Goal: Task Accomplishment & Management: Use online tool/utility

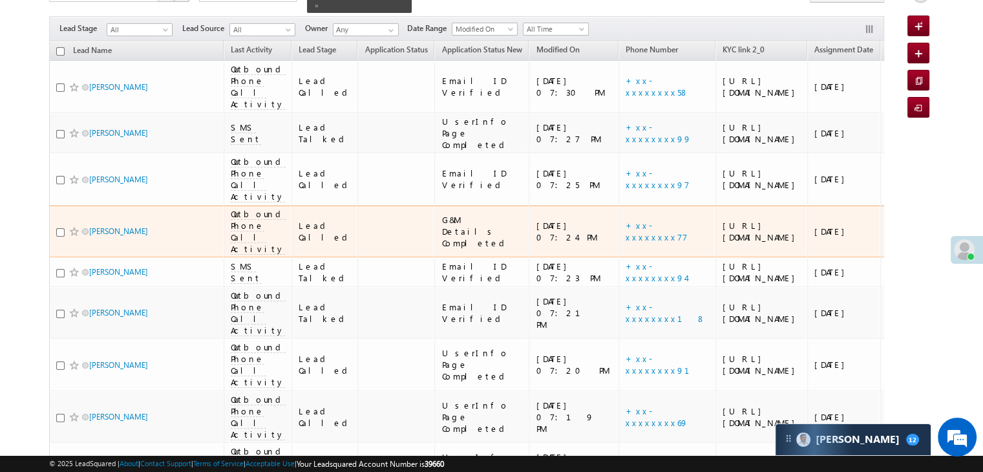
scroll to position [34, 0]
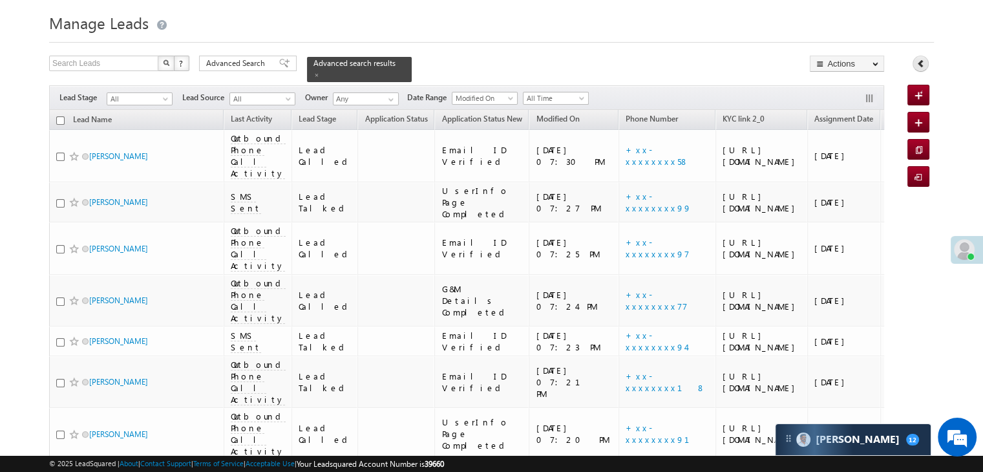
click at [926, 63] on link at bounding box center [921, 64] width 16 height 16
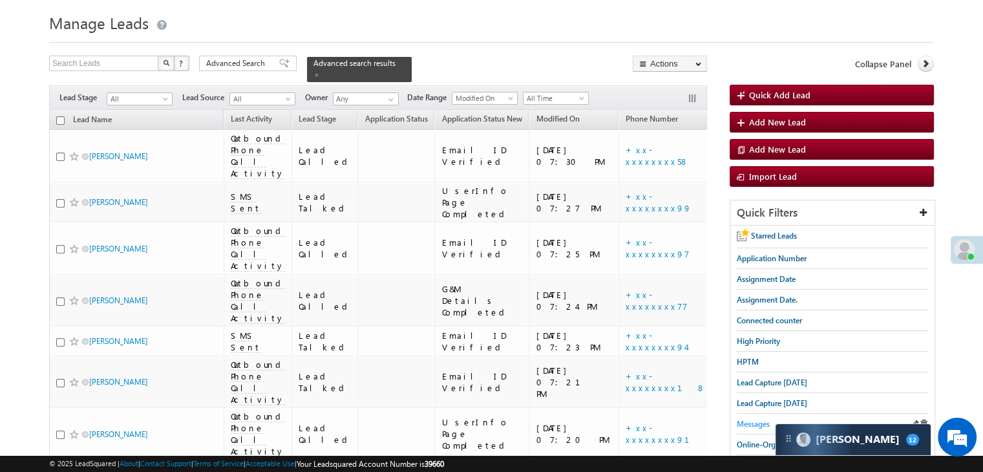
click at [747, 419] on span "Messages" at bounding box center [753, 424] width 33 height 10
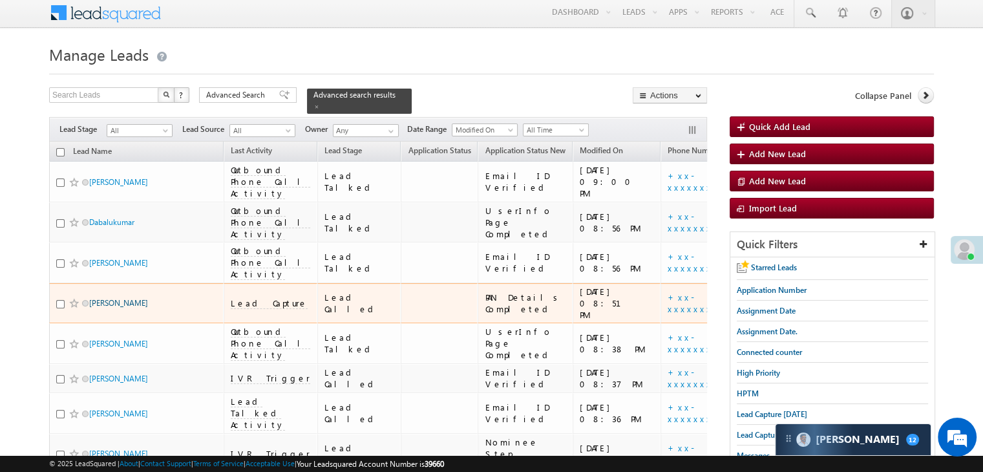
scroll to position [194, 0]
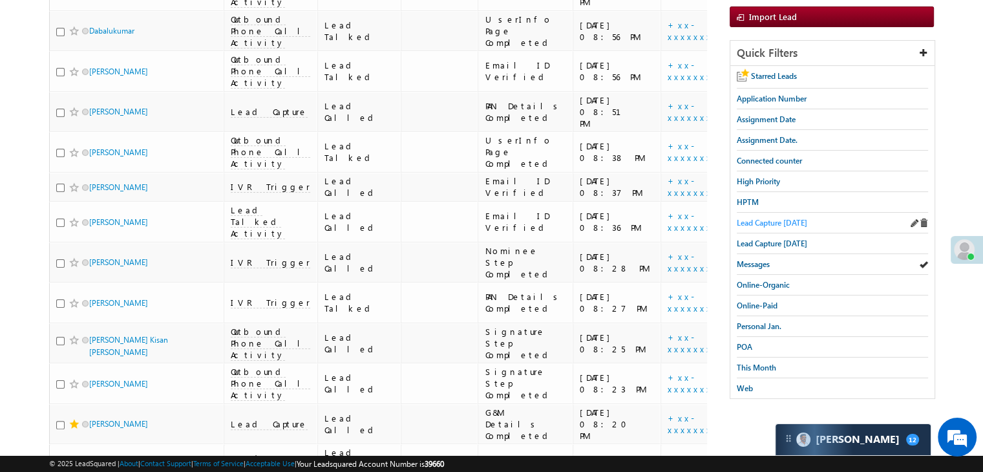
click at [779, 222] on span "Lead Capture [DATE]" at bounding box center [772, 223] width 70 height 10
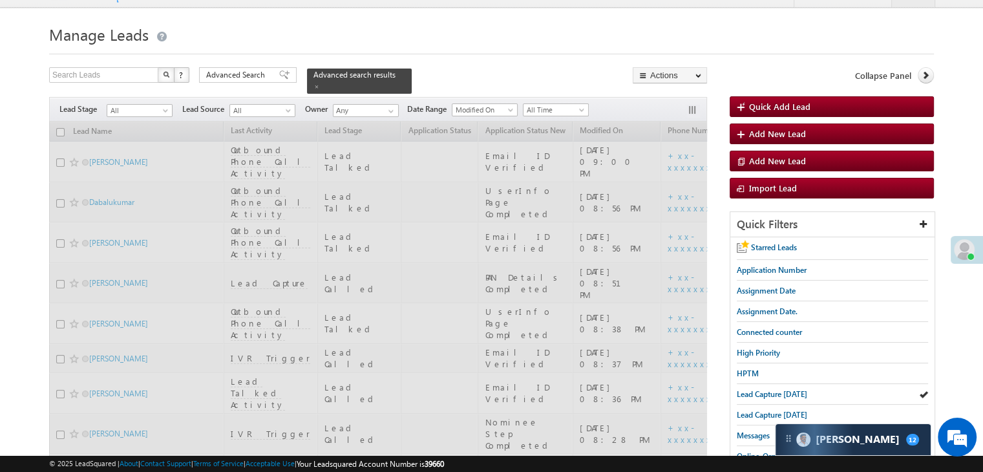
scroll to position [0, 0]
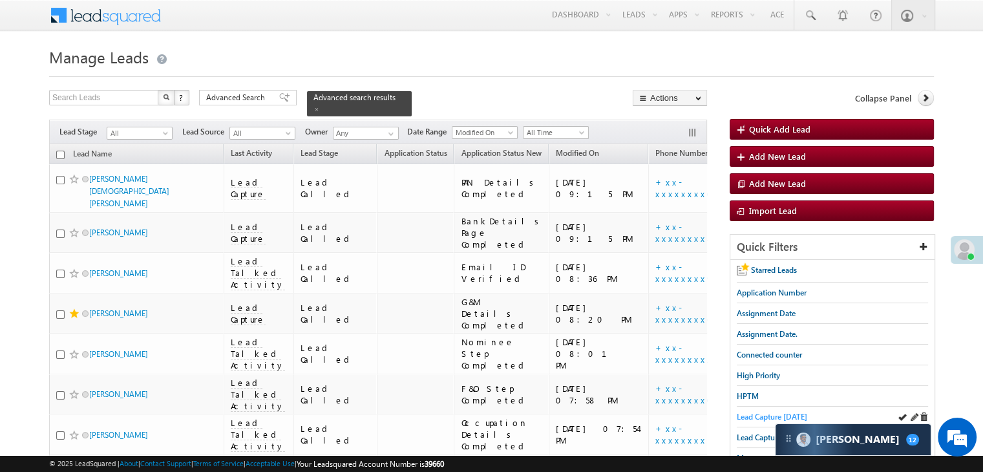
click at [756, 416] on span "Lead Capture [DATE]" at bounding box center [772, 417] width 70 height 10
click at [784, 414] on span "Lead Capture [DATE]" at bounding box center [772, 417] width 70 height 10
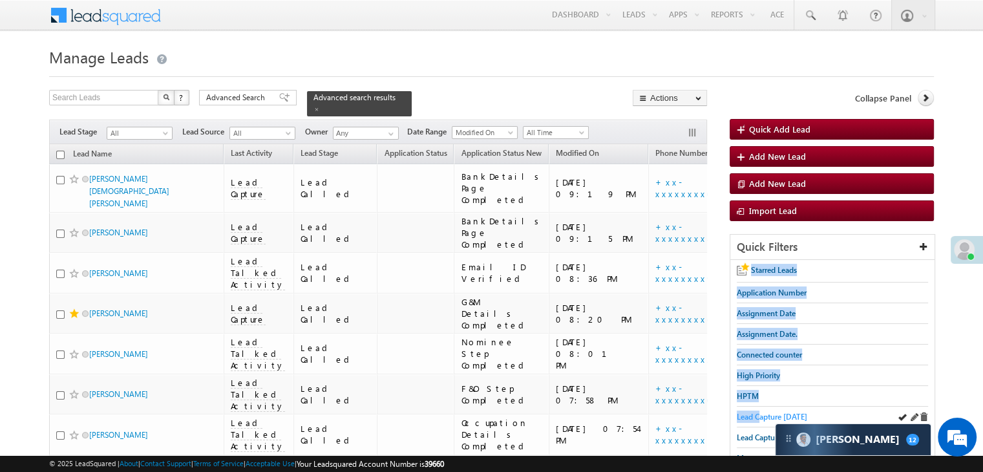
click at [760, 412] on span "Lead Capture [DATE]" at bounding box center [772, 417] width 70 height 10
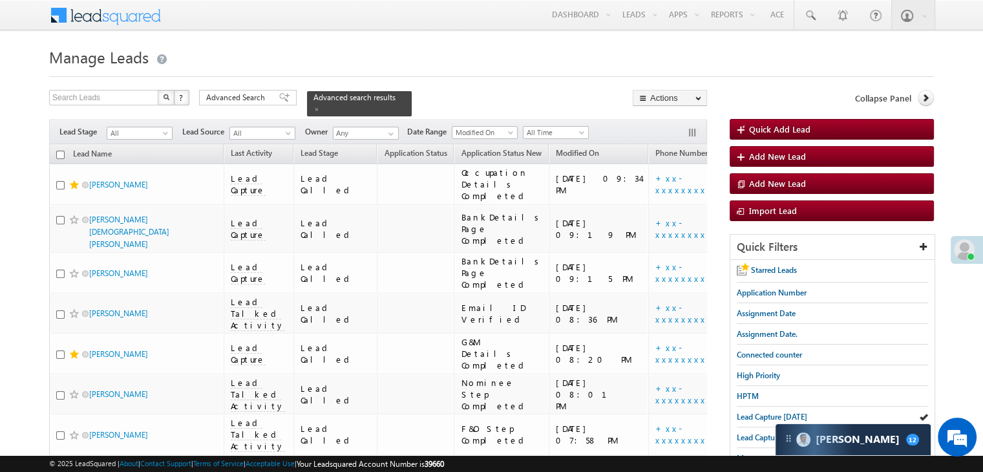
click at [560, 72] on div at bounding box center [491, 73] width 885 height 8
click at [767, 412] on span "Lead Capture [DATE]" at bounding box center [772, 417] width 70 height 10
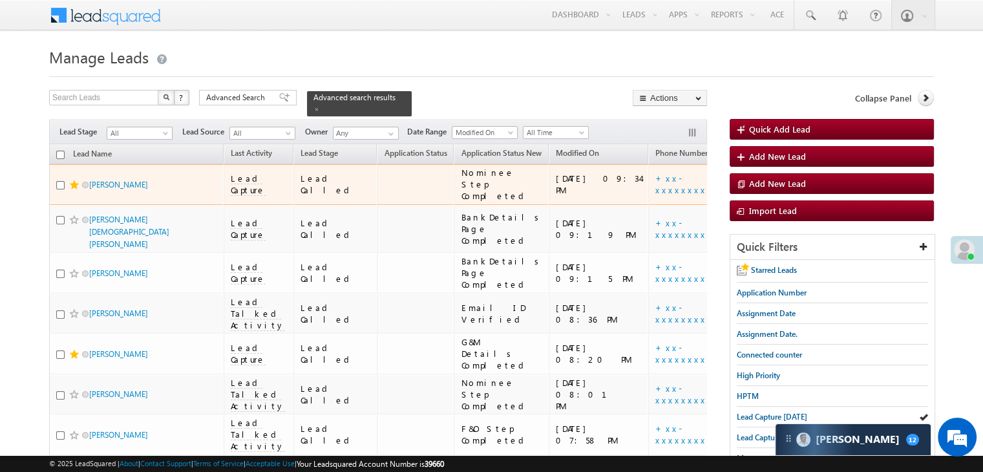
click at [753, 196] on div "[URL][DOMAIN_NAME]" at bounding box center [792, 184] width 79 height 23
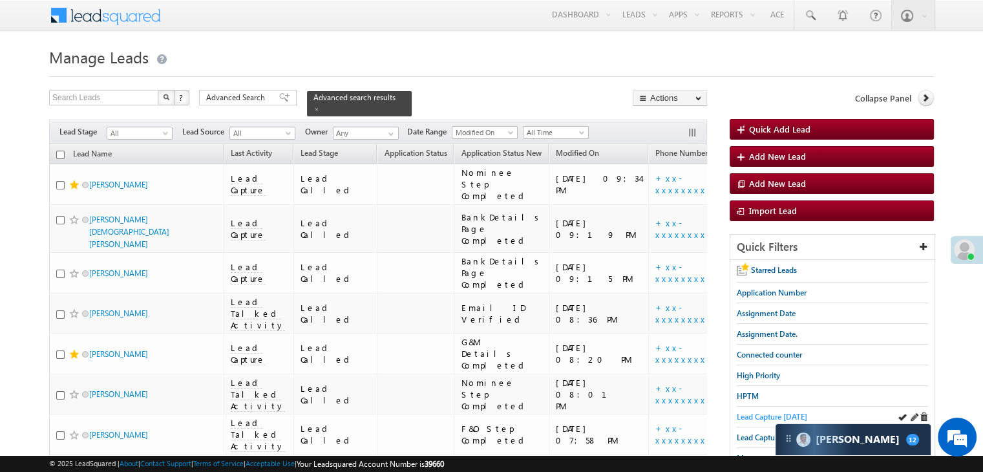
click at [740, 414] on span "Lead Capture [DATE]" at bounding box center [772, 417] width 70 height 10
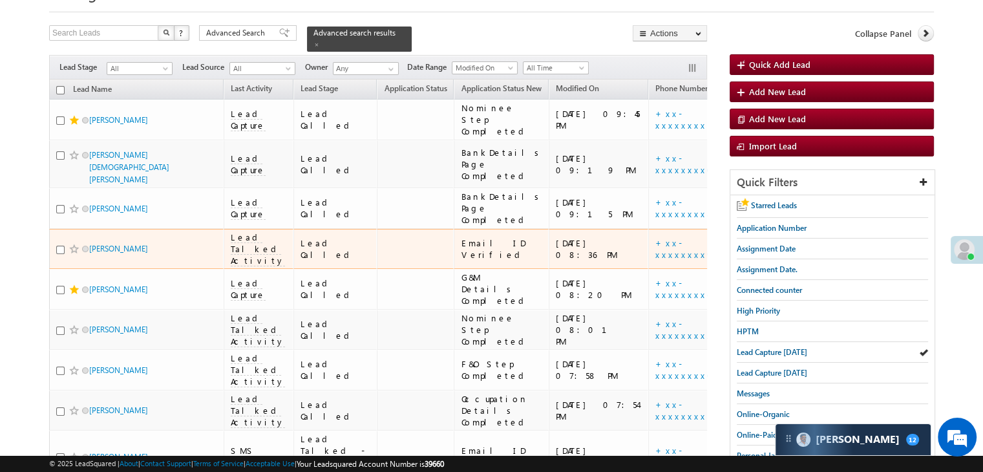
scroll to position [129, 0]
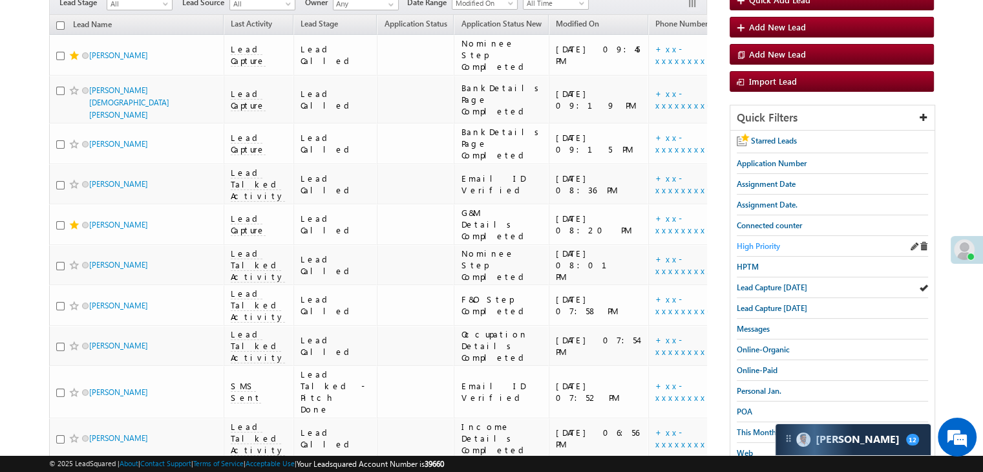
click at [767, 247] on span "High Priority" at bounding box center [758, 246] width 43 height 10
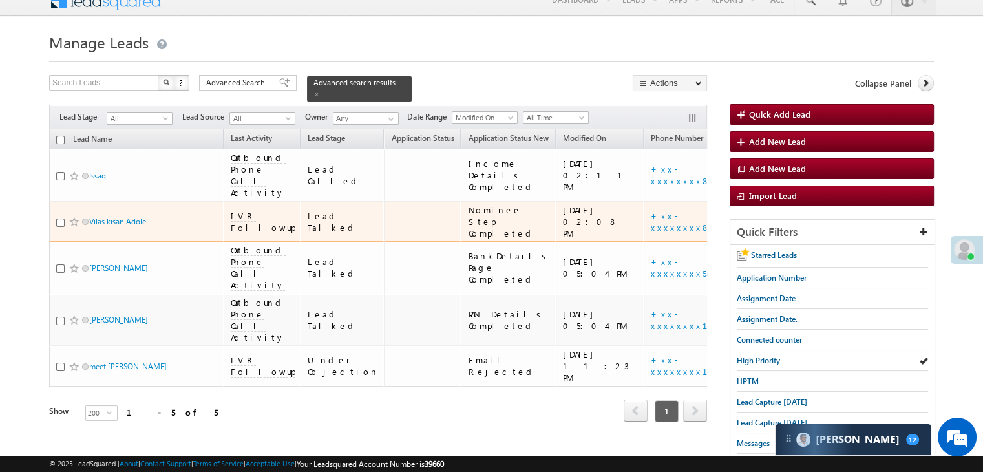
scroll to position [0, 0]
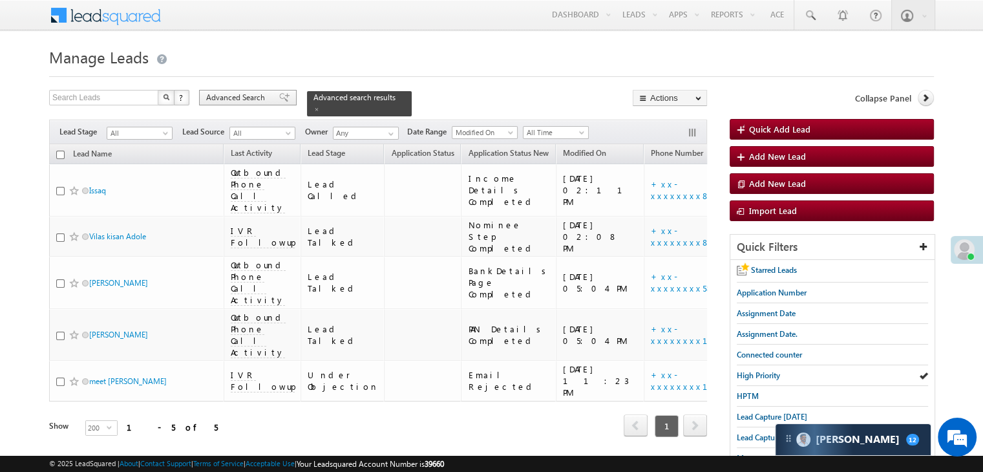
click at [279, 94] on span at bounding box center [284, 97] width 10 height 9
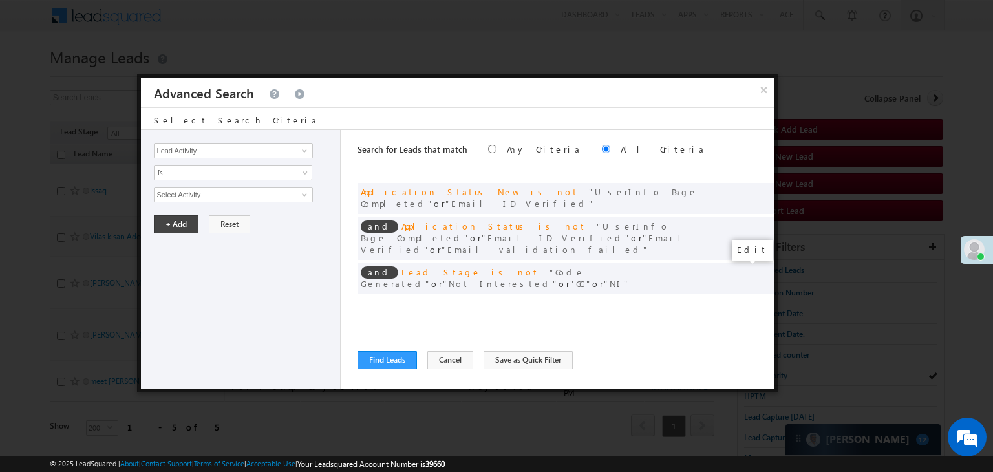
click at [743, 301] on span at bounding box center [744, 305] width 9 height 9
click at [210, 220] on input "[DATE]" at bounding box center [192, 217] width 76 height 17
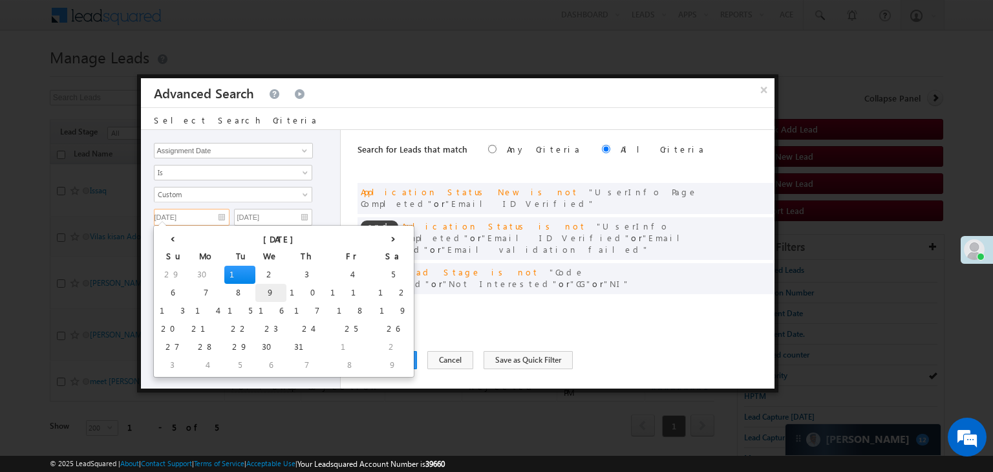
click at [255, 293] on td "9" at bounding box center [270, 293] width 31 height 18
type input "[DATE]"
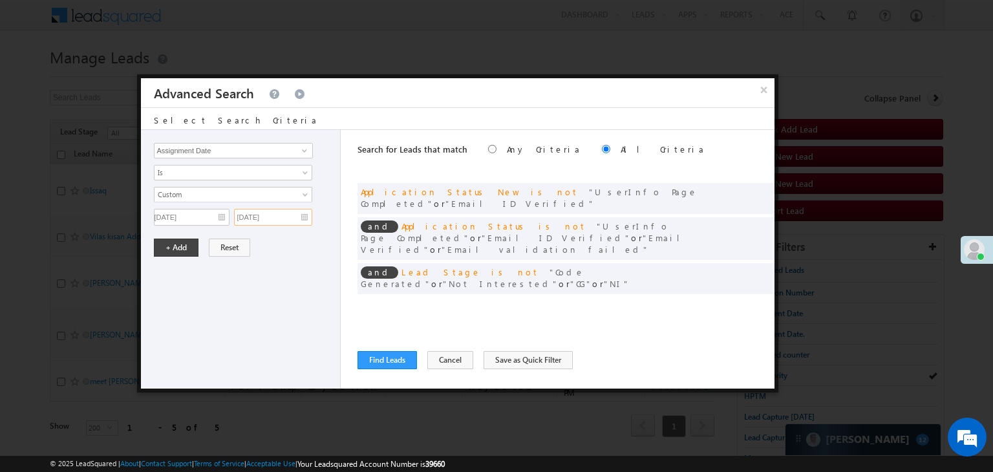
click at [295, 215] on input "[DATE]" at bounding box center [273, 217] width 78 height 17
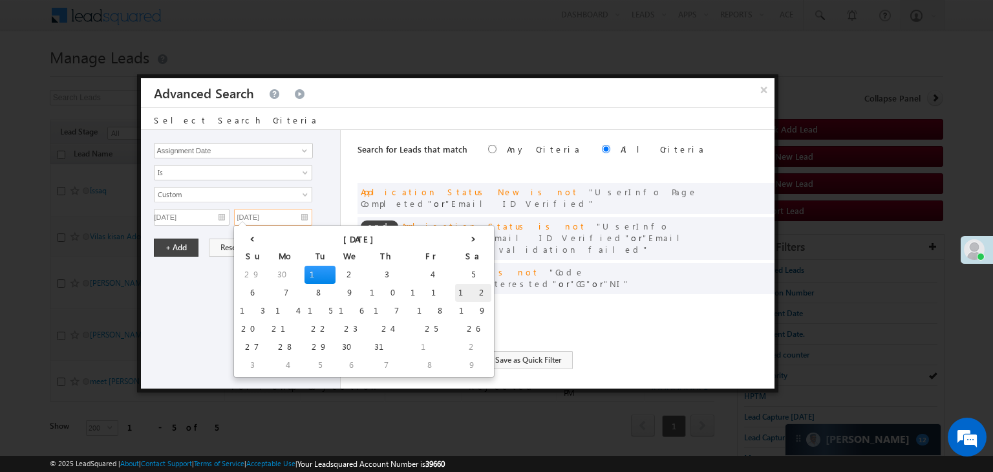
click at [455, 293] on td "12" at bounding box center [473, 293] width 36 height 18
type input "[DATE]"
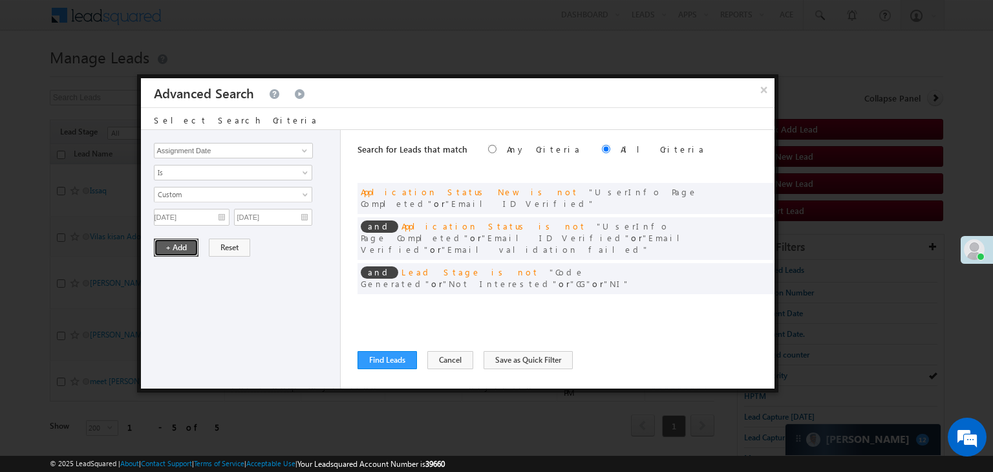
click at [178, 246] on button "+ Add" at bounding box center [176, 248] width 45 height 18
click at [740, 301] on span at bounding box center [744, 305] width 9 height 9
click at [197, 219] on input "[DATE]" at bounding box center [192, 217] width 76 height 17
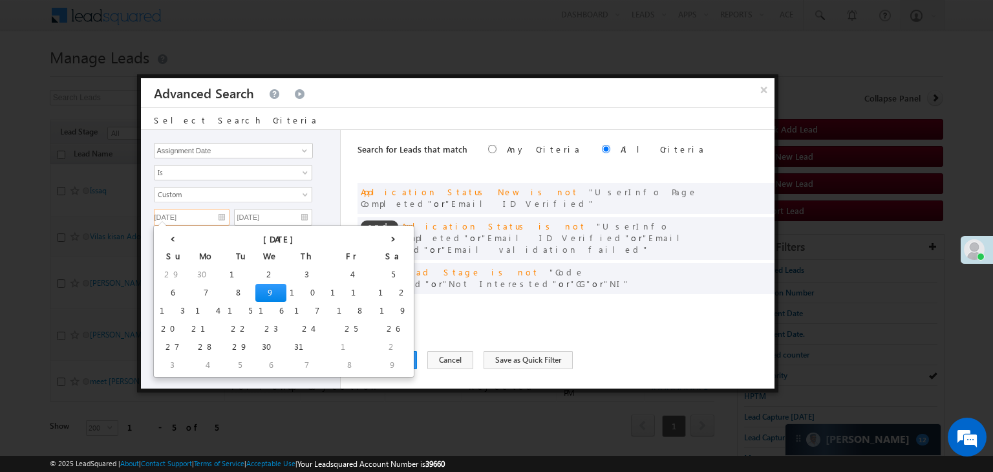
click at [375, 359] on td "9" at bounding box center [393, 365] width 36 height 18
type input "[DATE]"
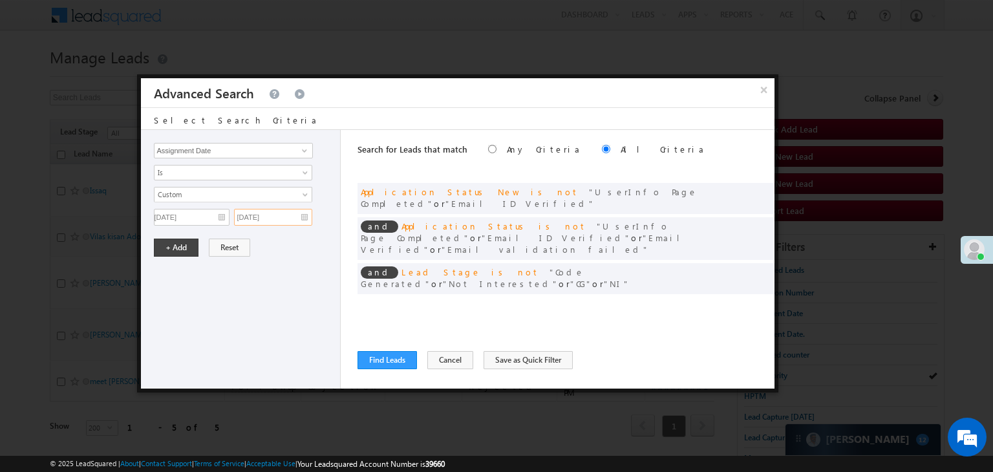
click at [289, 213] on input "[DATE]" at bounding box center [273, 217] width 78 height 17
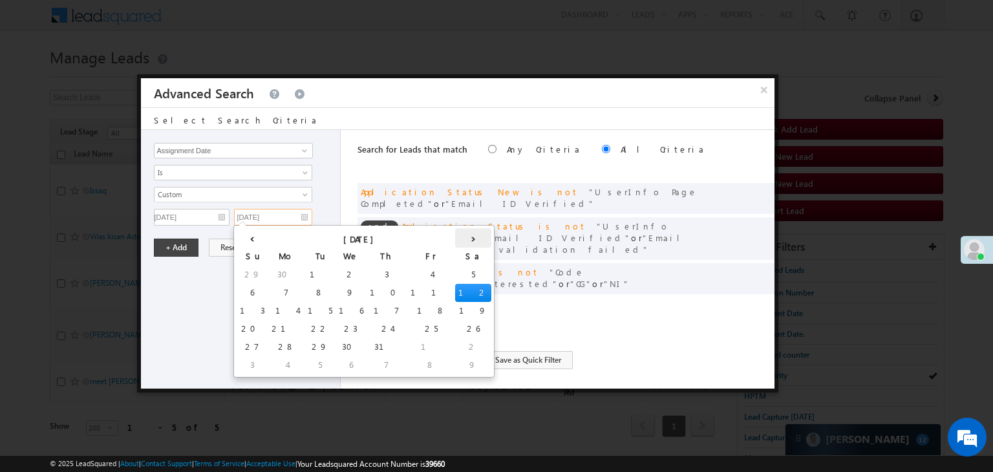
click at [455, 237] on th "›" at bounding box center [473, 237] width 36 height 19
click at [325, 308] on td "12" at bounding box center [343, 311] width 36 height 18
type input "[DATE]"
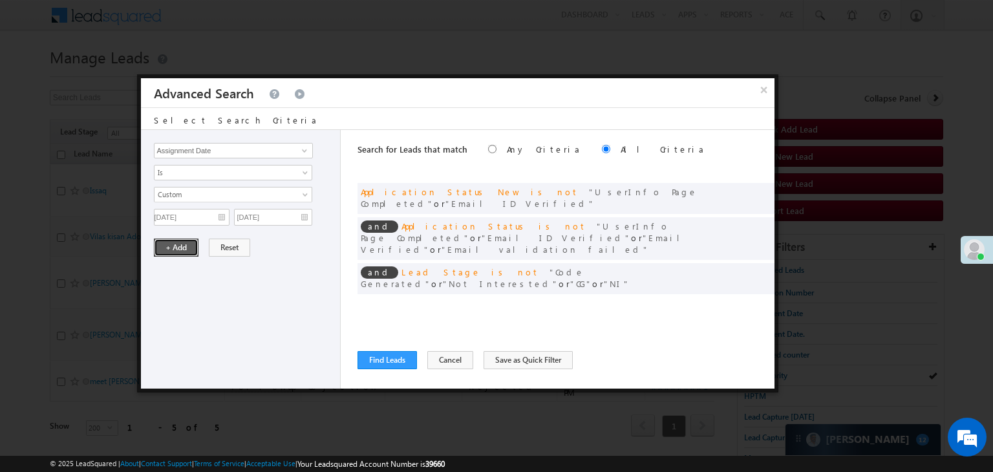
click at [168, 246] on button "+ Add" at bounding box center [176, 248] width 45 height 18
click at [390, 363] on button "Find Leads" at bounding box center [387, 360] width 59 height 18
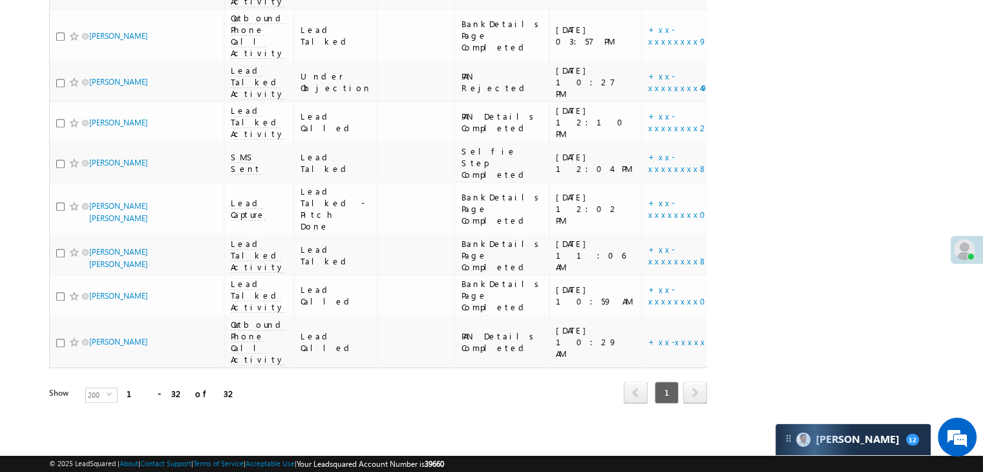
scroll to position [1682, 0]
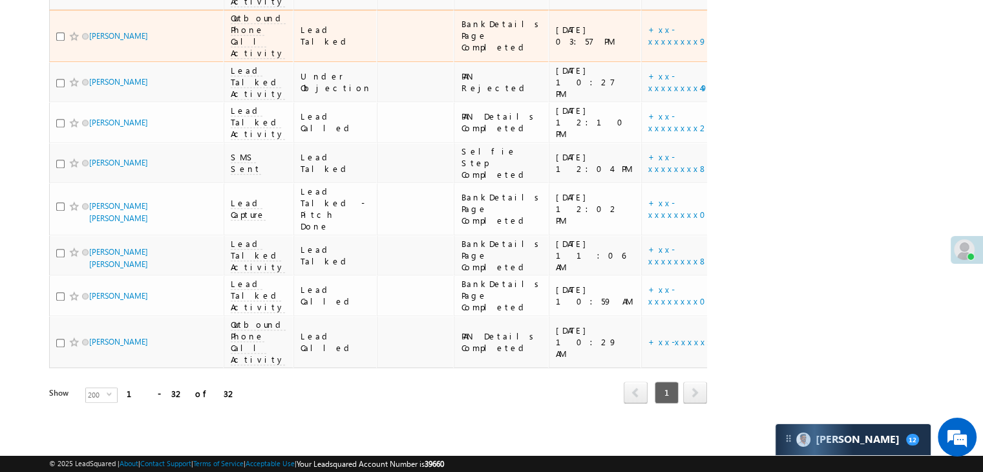
click at [745, 47] on div "[URL][DOMAIN_NAME]" at bounding box center [784, 35] width 79 height 23
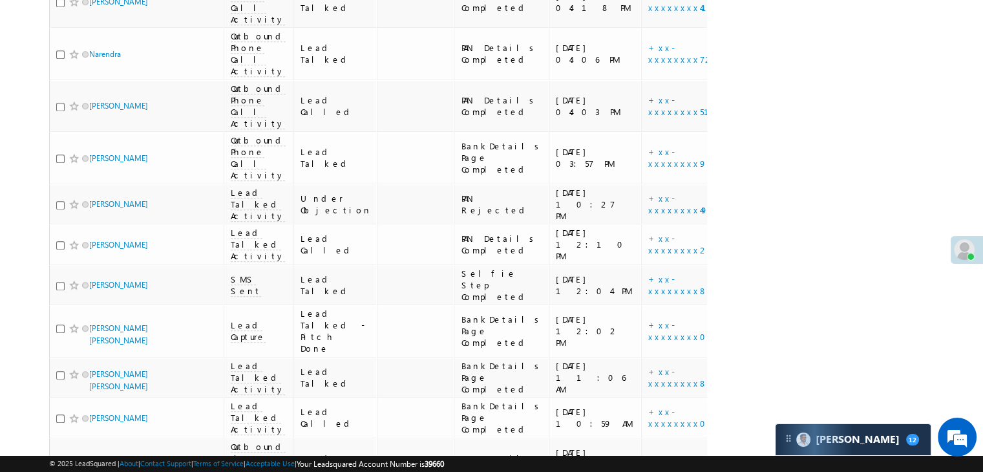
scroll to position [1036, 0]
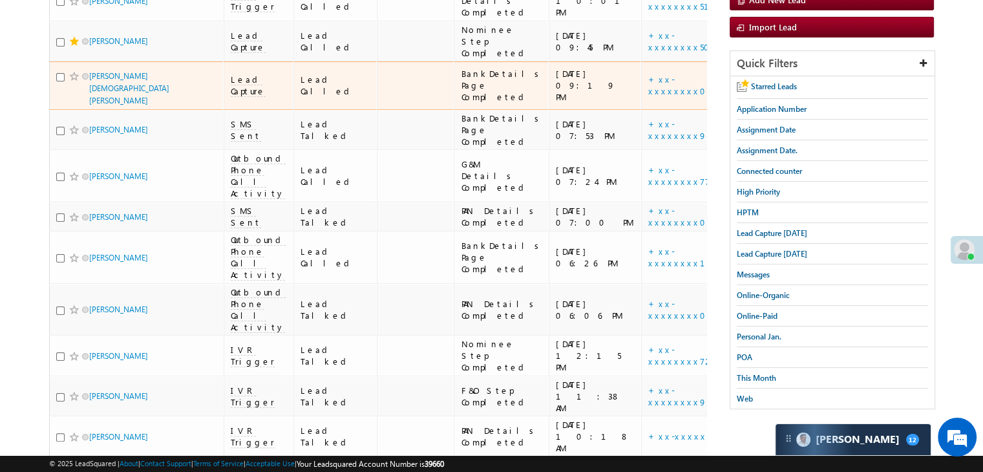
scroll to position [0, 0]
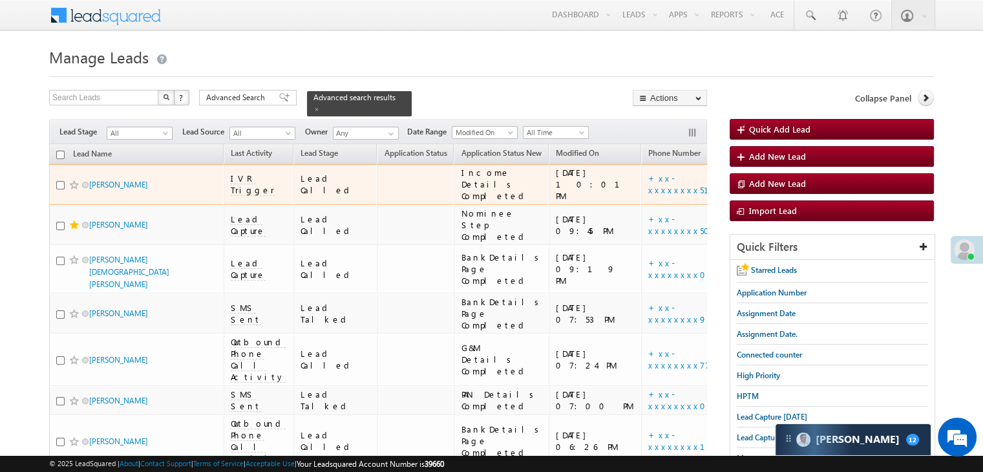
click at [657, 204] on td "+xx-xxxxxxxx51" at bounding box center [689, 184] width 97 height 41
drag, startPoint x: 656, startPoint y: 204, endPoint x: 674, endPoint y: 193, distance: 20.3
click at [745, 193] on div "[URL][DOMAIN_NAME]" at bounding box center [784, 184] width 79 height 23
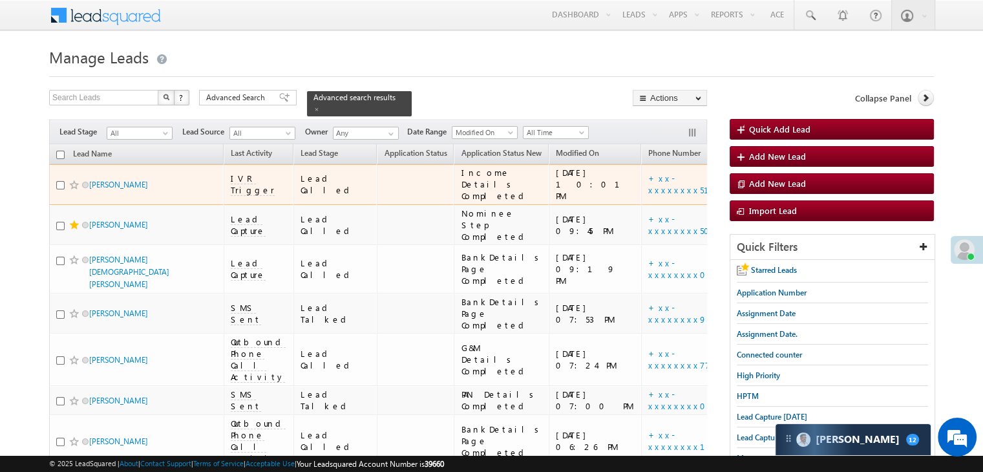
click at [745, 193] on div "[URL][DOMAIN_NAME]" at bounding box center [784, 184] width 79 height 23
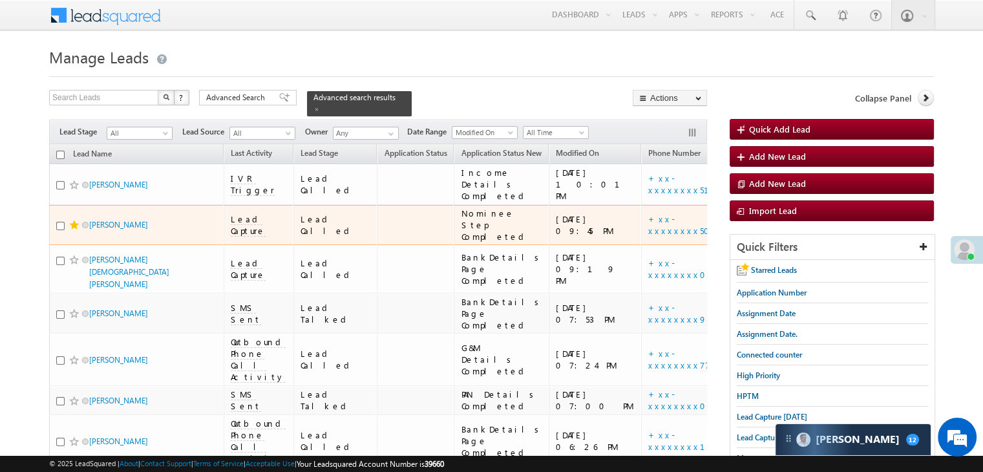
click at [745, 237] on div "[URL][DOMAIN_NAME]" at bounding box center [784, 224] width 79 height 23
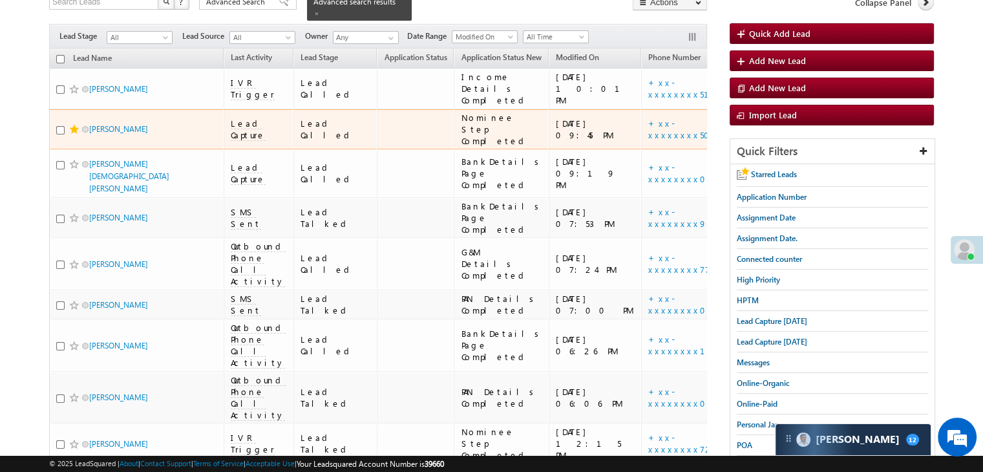
scroll to position [194, 0]
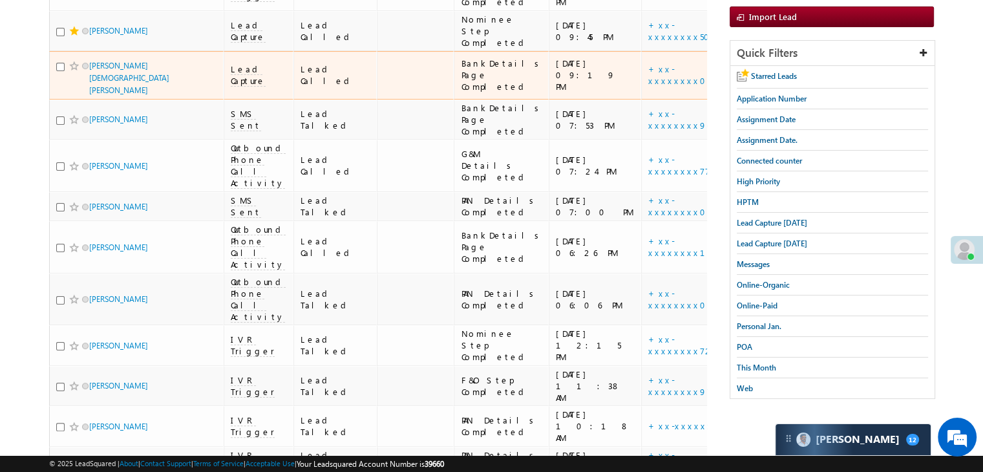
click at [745, 87] on div "[URL][DOMAIN_NAME]" at bounding box center [784, 74] width 79 height 23
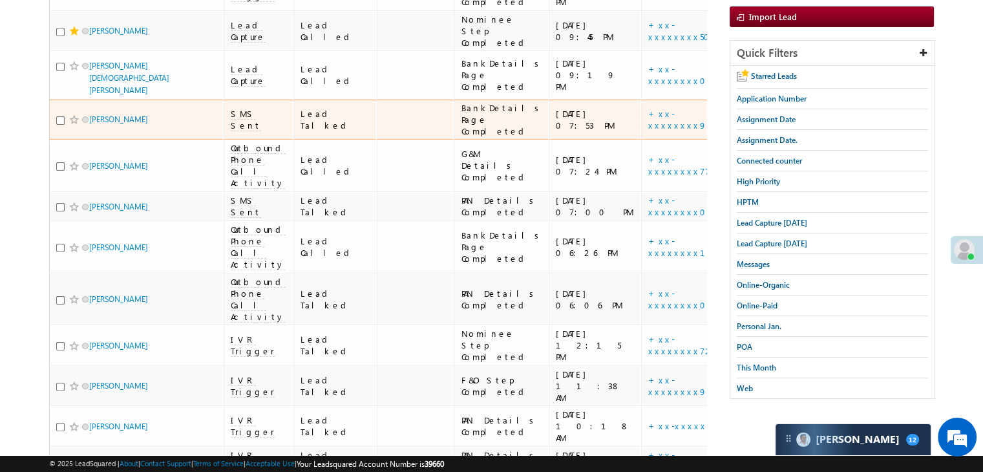
click at [745, 131] on div "[URL][DOMAIN_NAME]" at bounding box center [784, 119] width 79 height 23
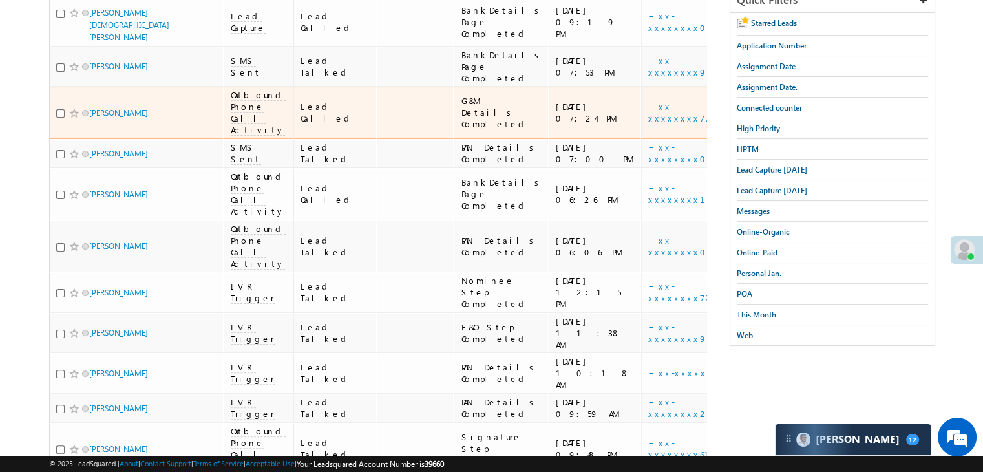
scroll to position [323, 0]
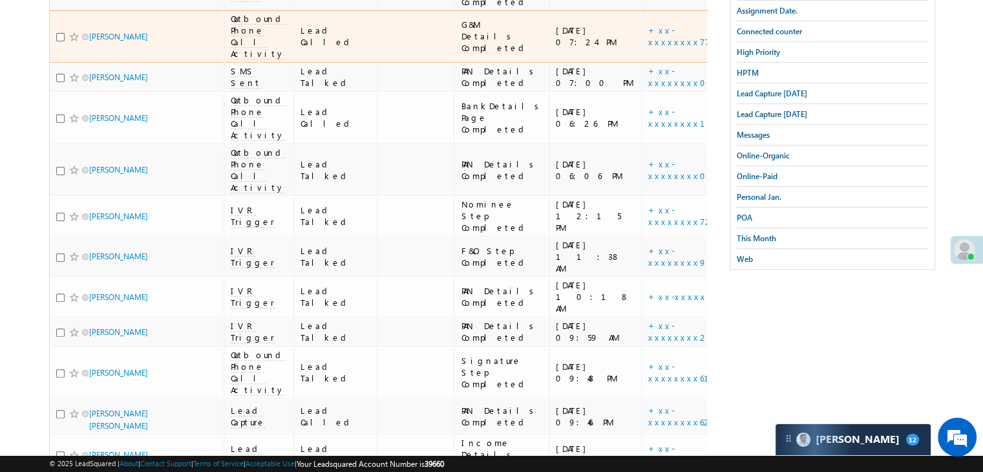
click at [745, 48] on div "[URL][DOMAIN_NAME]" at bounding box center [784, 36] width 79 height 23
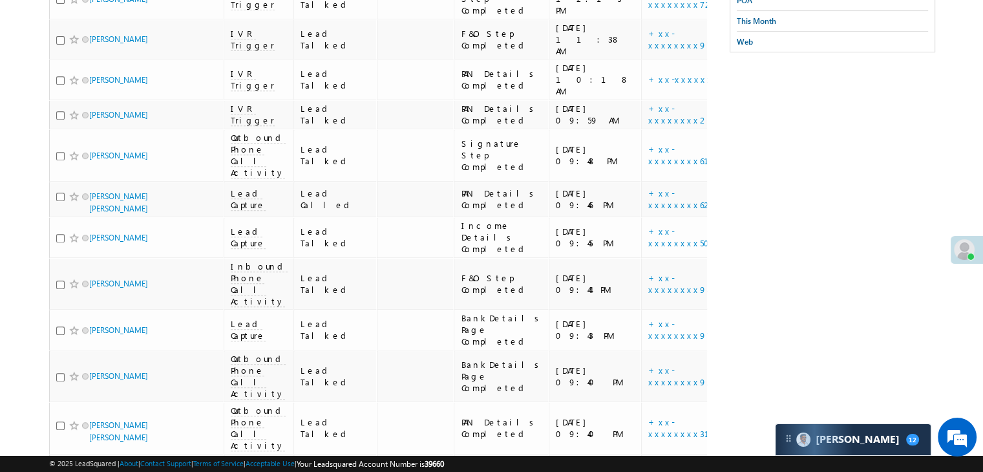
scroll to position [582, 0]
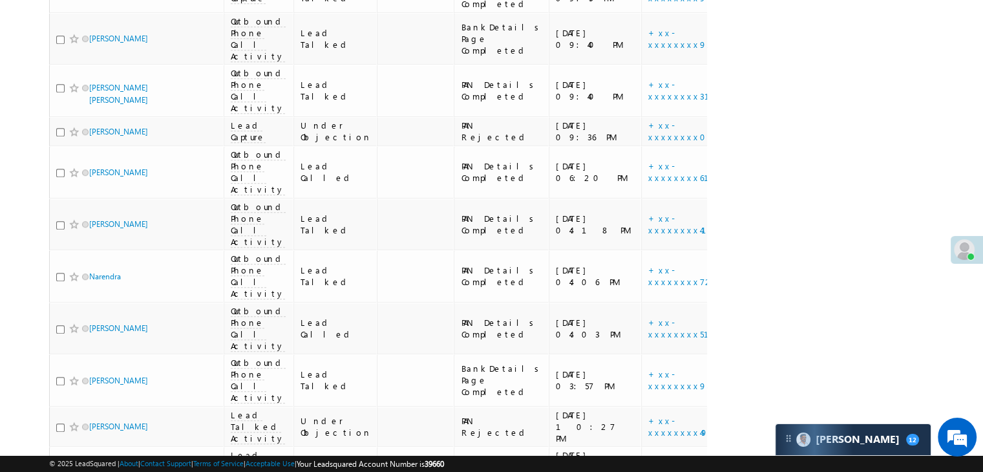
scroll to position [905, 0]
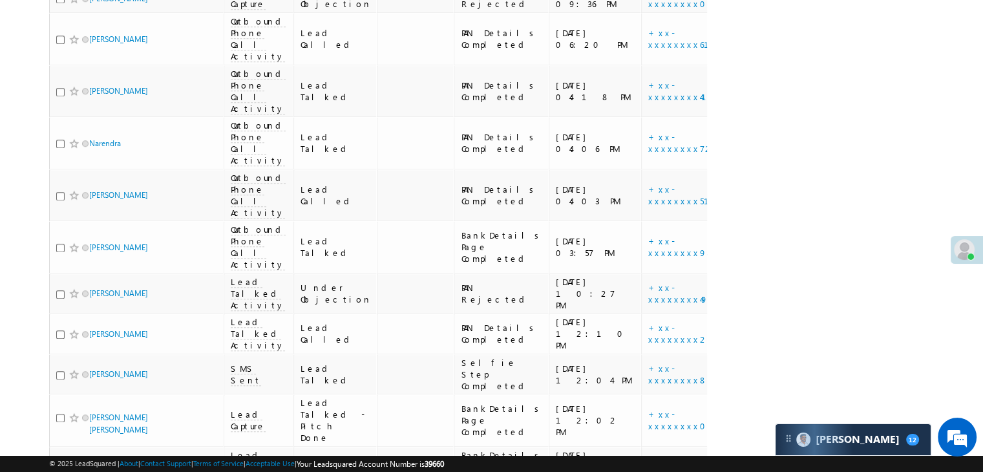
scroll to position [1034, 0]
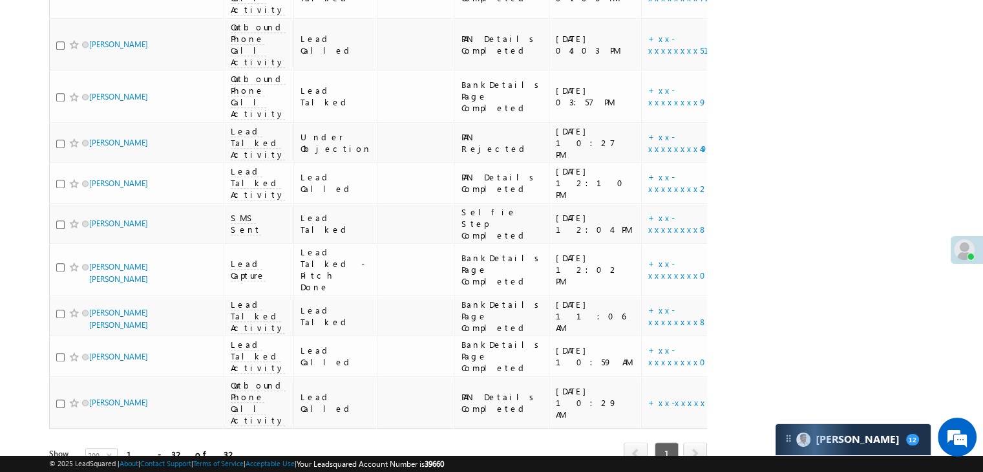
scroll to position [1164, 0]
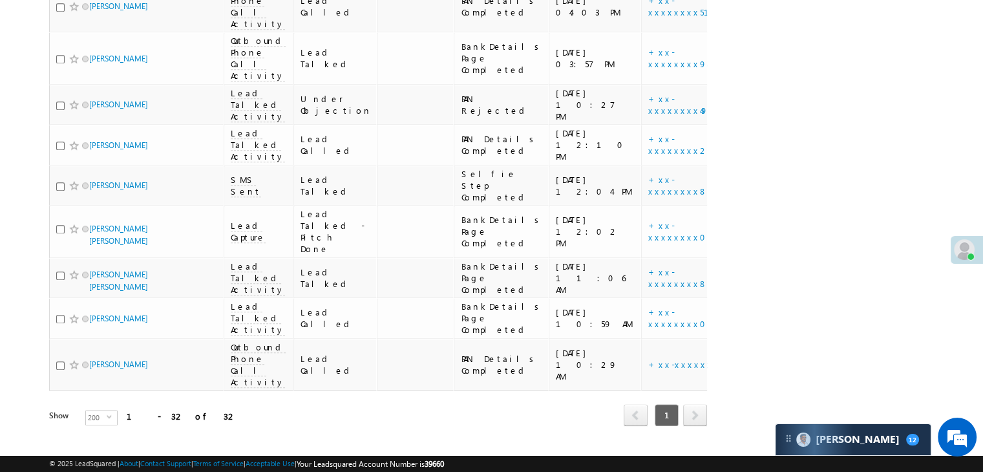
scroll to position [1228, 0]
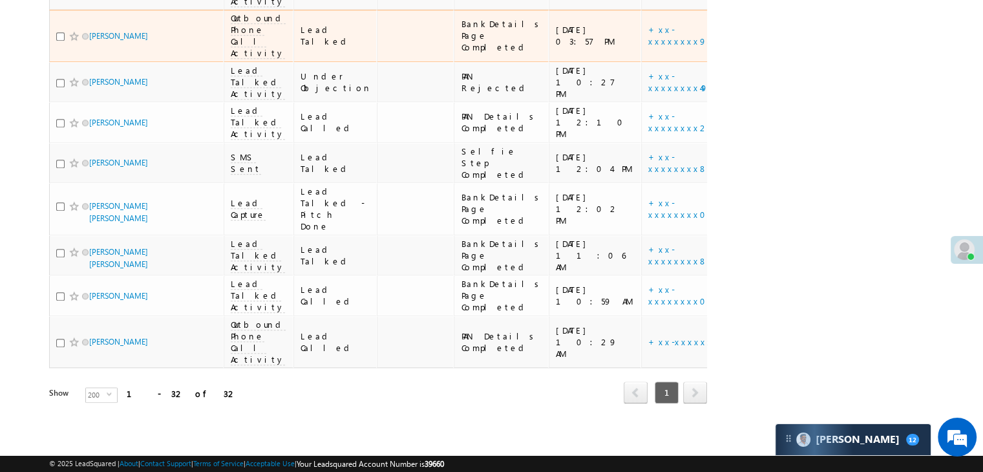
scroll to position [1810, 0]
click at [745, 47] on div "[URL][DOMAIN_NAME]" at bounding box center [784, 35] width 79 height 23
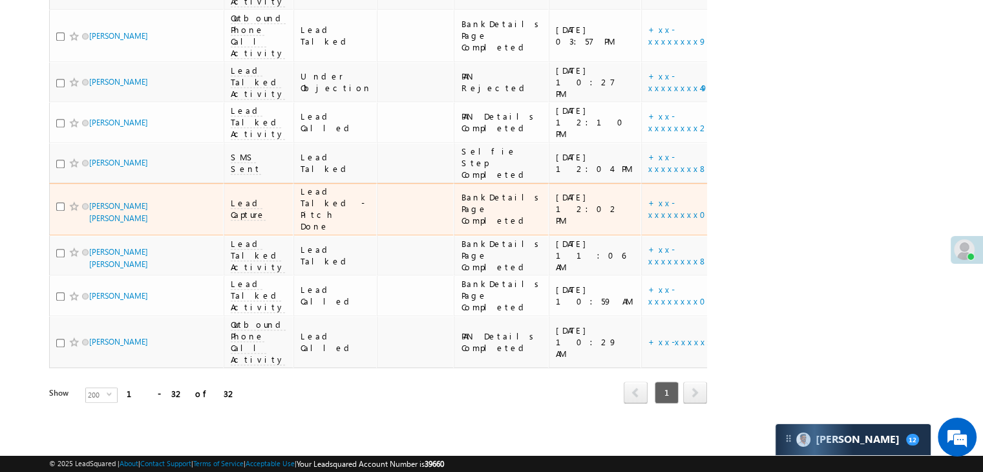
scroll to position [2004, 0]
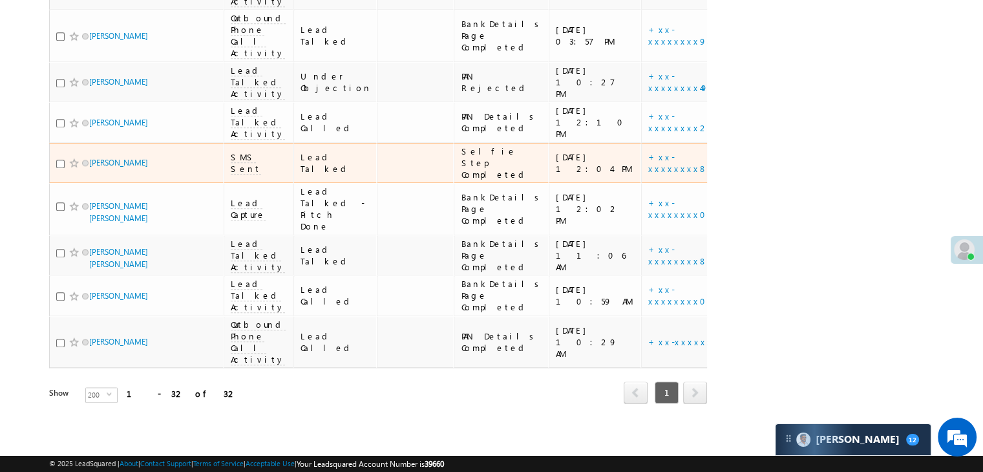
click at [745, 175] on div "[URL][DOMAIN_NAME]" at bounding box center [784, 162] width 79 height 23
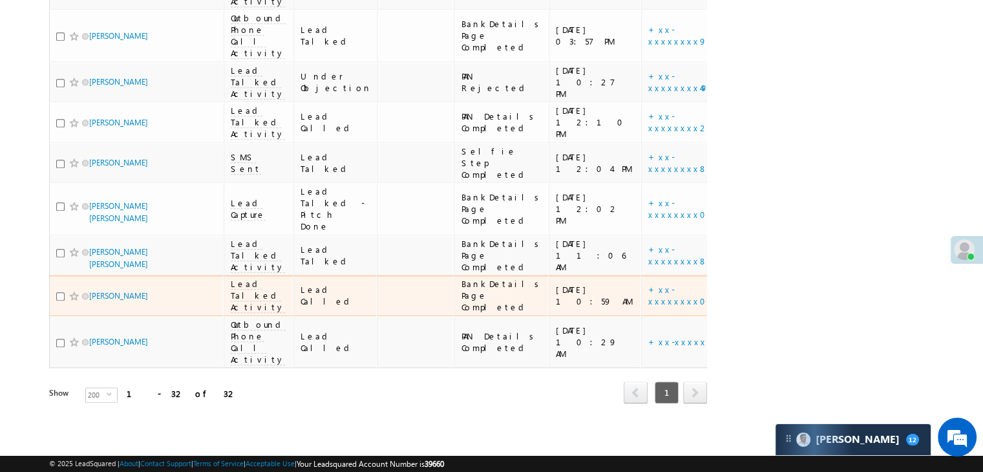
scroll to position [2198, 0]
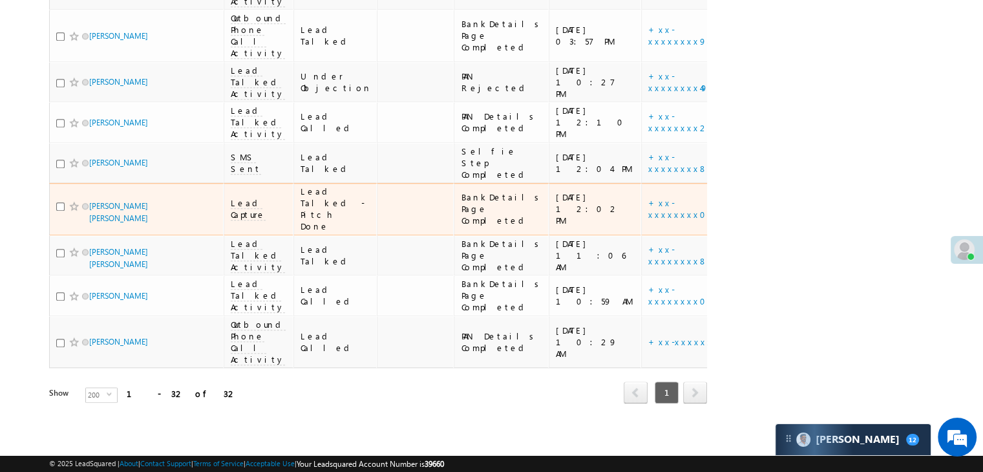
click at [745, 197] on div "[URL][DOMAIN_NAME]" at bounding box center [784, 208] width 79 height 23
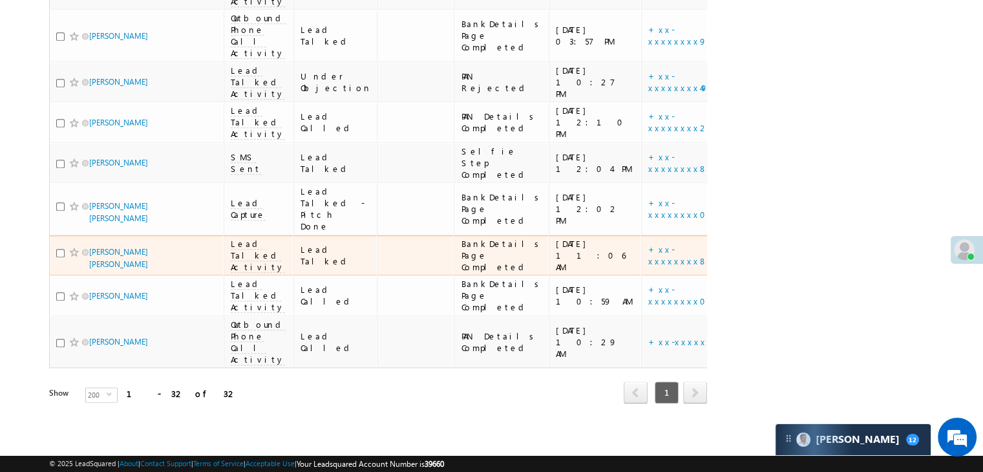
click at [745, 244] on div "[URL][DOMAIN_NAME]" at bounding box center [784, 255] width 79 height 23
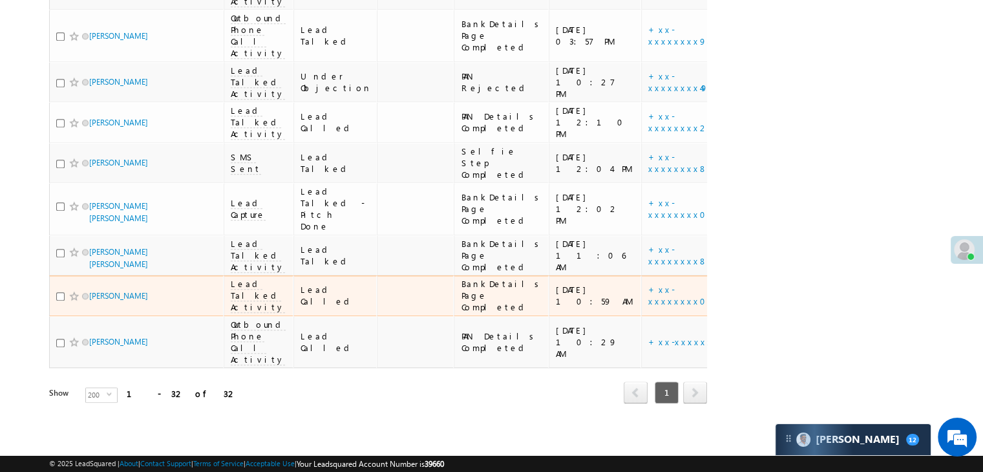
click at [745, 284] on div "[URL][DOMAIN_NAME]" at bounding box center [784, 295] width 79 height 23
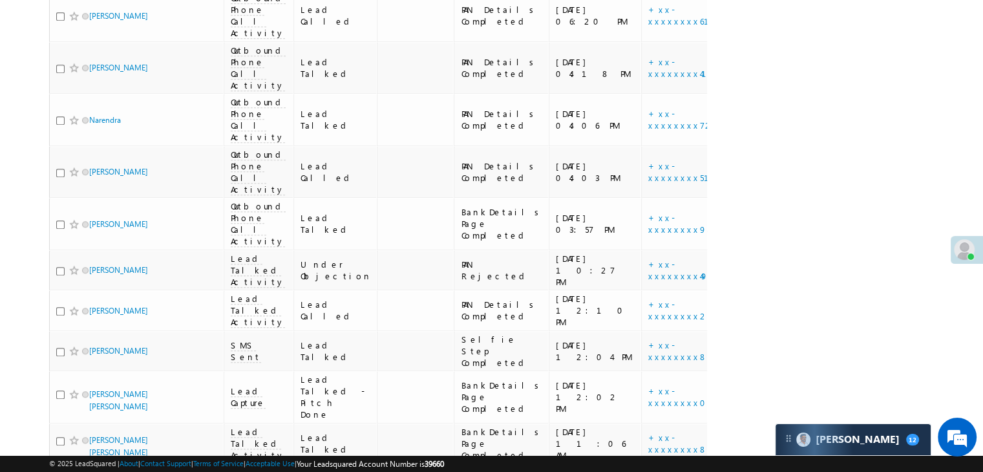
scroll to position [1099, 0]
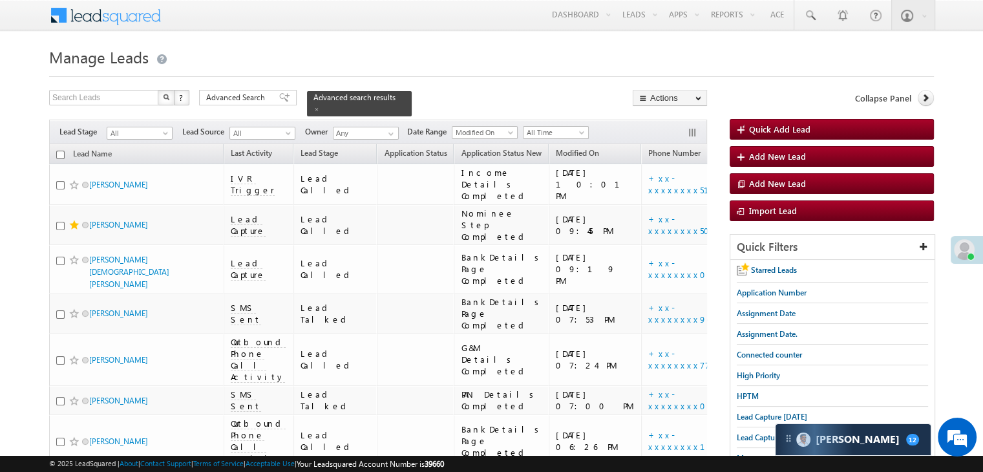
scroll to position [194, 0]
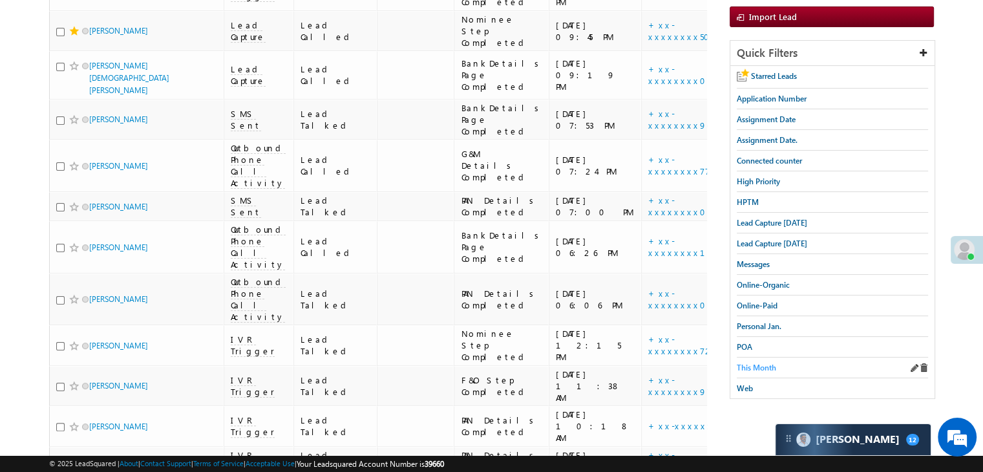
click at [760, 365] on span "This Month" at bounding box center [756, 368] width 39 height 10
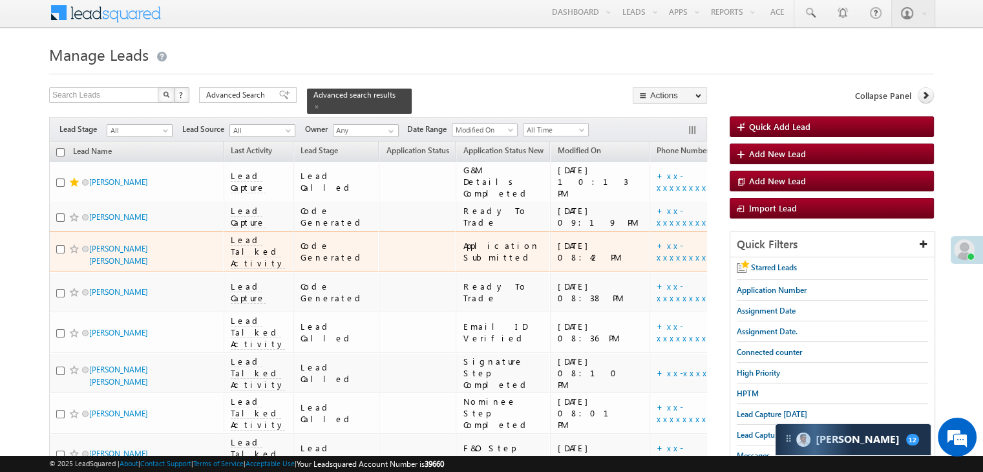
scroll to position [0, 0]
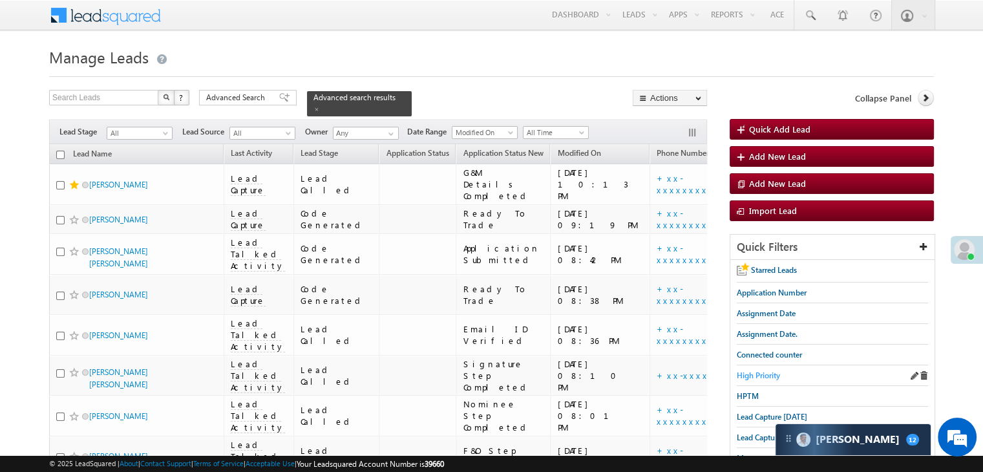
click at [753, 378] on span "High Priority" at bounding box center [758, 375] width 43 height 10
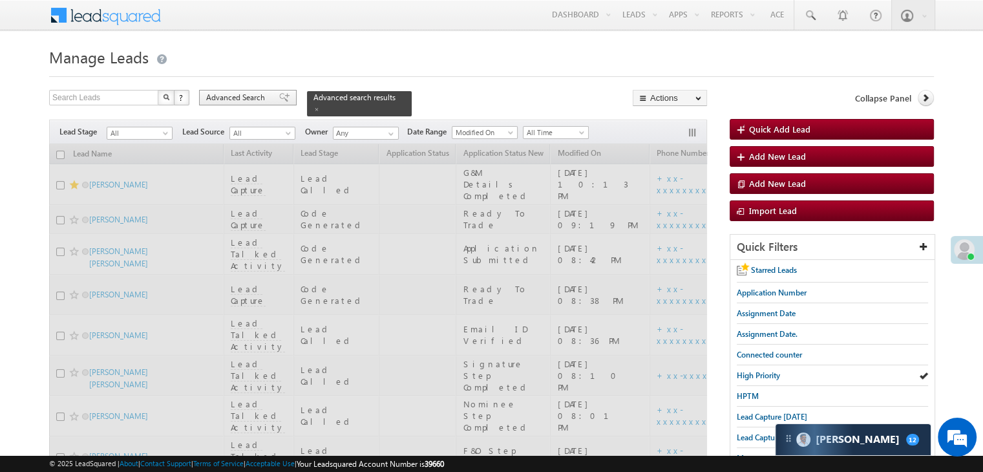
click at [244, 94] on span "Advanced Search" at bounding box center [237, 98] width 63 height 12
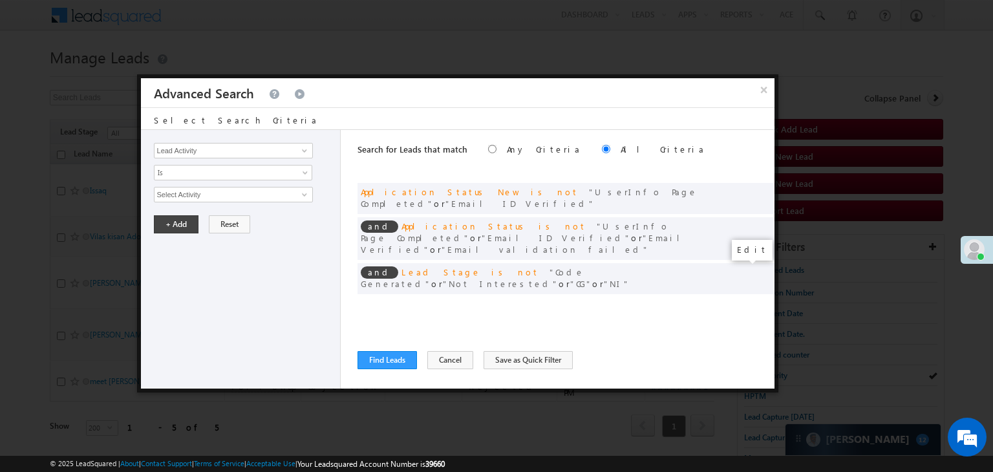
click at [745, 301] on span at bounding box center [744, 305] width 9 height 9
click at [215, 218] on input "[DATE]" at bounding box center [192, 217] width 76 height 17
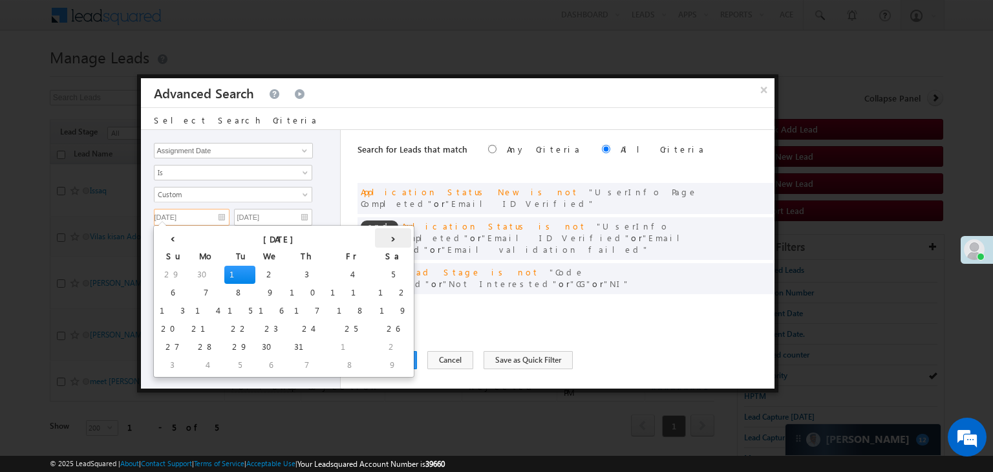
click at [375, 237] on th "›" at bounding box center [393, 237] width 36 height 19
click at [281, 308] on td "13" at bounding box center [297, 311] width 32 height 18
type input "[DATE]"
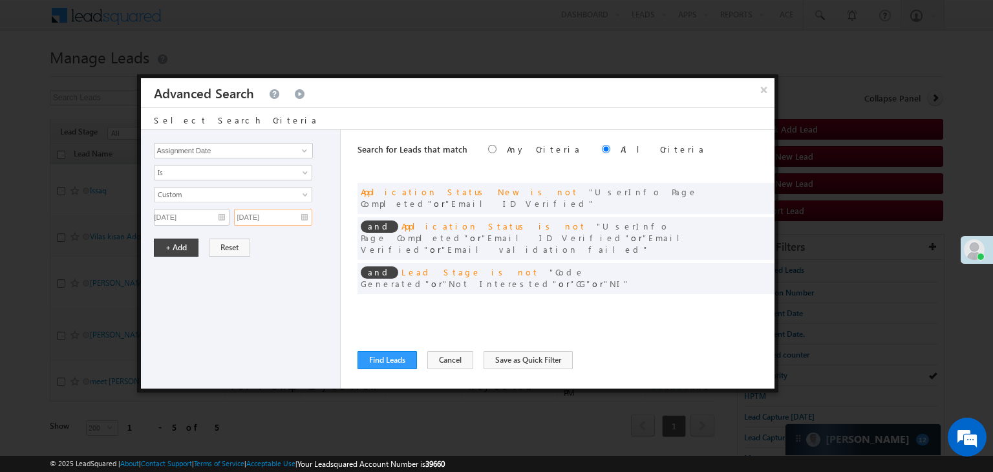
click at [285, 209] on input "[DATE]" at bounding box center [273, 217] width 78 height 17
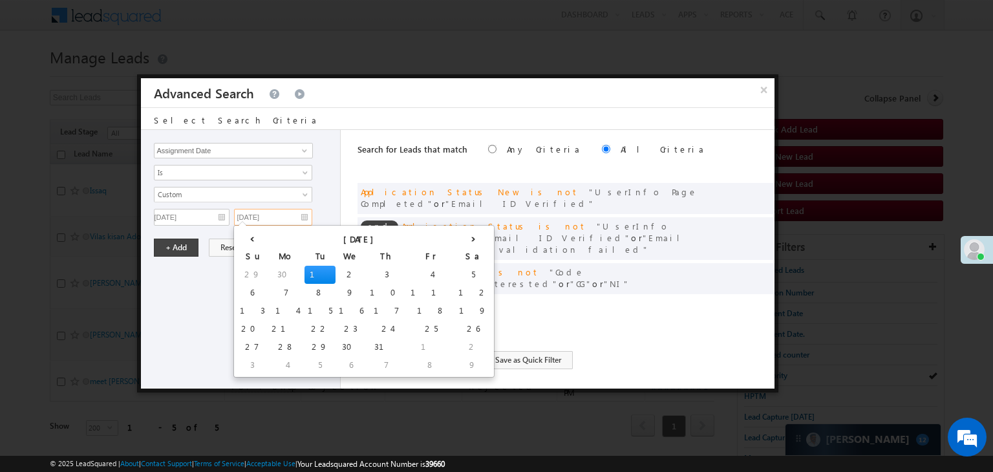
click at [455, 239] on th "›" at bounding box center [473, 237] width 36 height 19
click at [361, 311] on td "13" at bounding box center [377, 311] width 32 height 18
type input "[DATE]"
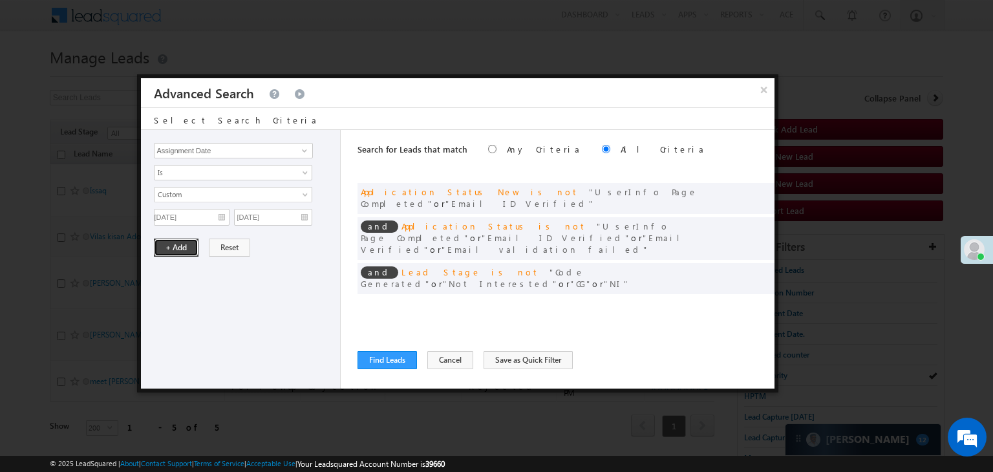
click at [176, 247] on button "+ Add" at bounding box center [176, 248] width 45 height 18
click at [376, 365] on button "Find Leads" at bounding box center [387, 360] width 59 height 18
